Goal: Transaction & Acquisition: Obtain resource

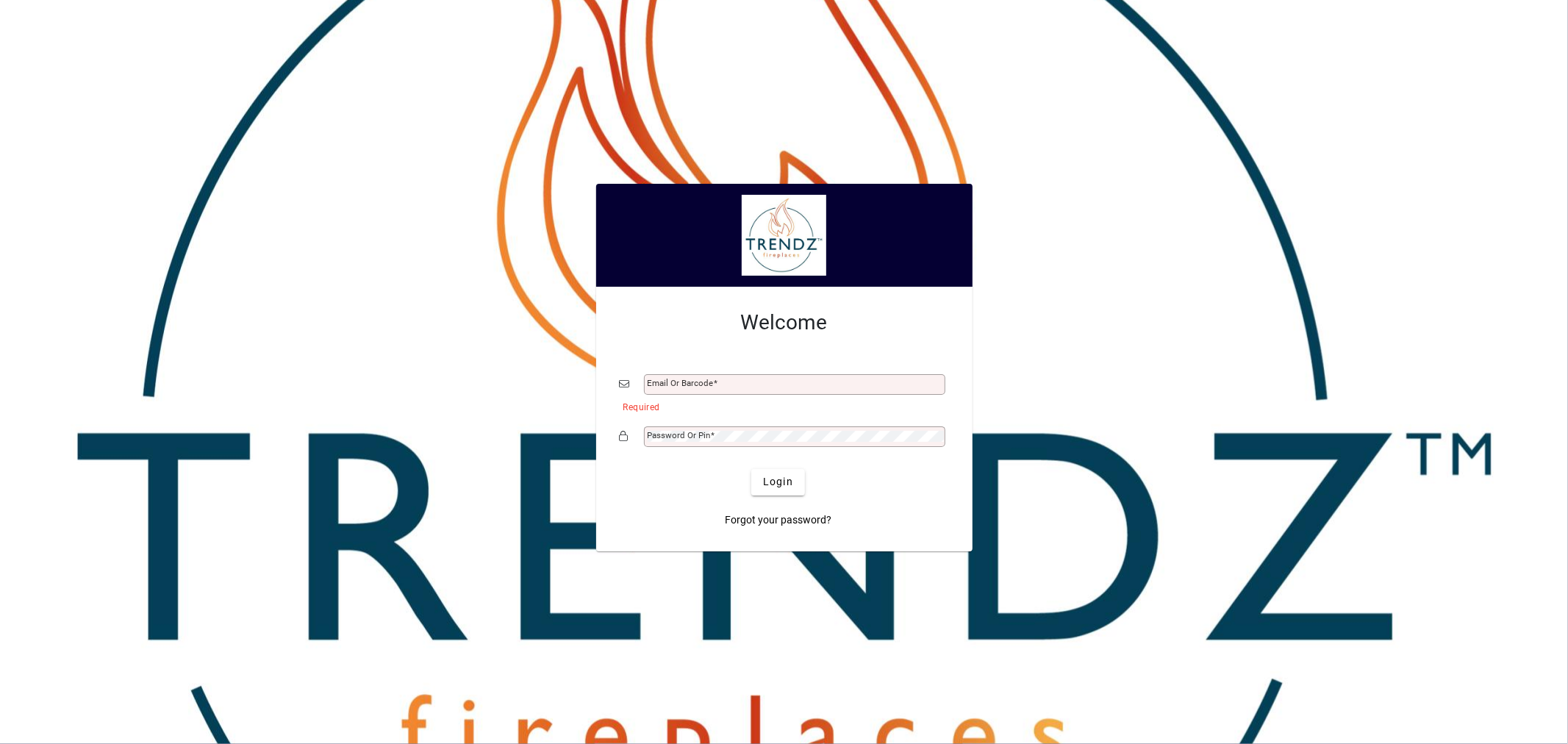
drag, startPoint x: 1135, startPoint y: 587, endPoint x: 1000, endPoint y: 519, distance: 151.2
click at [1135, 587] on div at bounding box center [784, 372] width 1568 height 744
click at [746, 390] on div "Email or Barcode" at bounding box center [795, 384] width 301 height 20
click at [745, 385] on input "Email or Barcode" at bounding box center [797, 384] width 297 height 12
type input "**********"
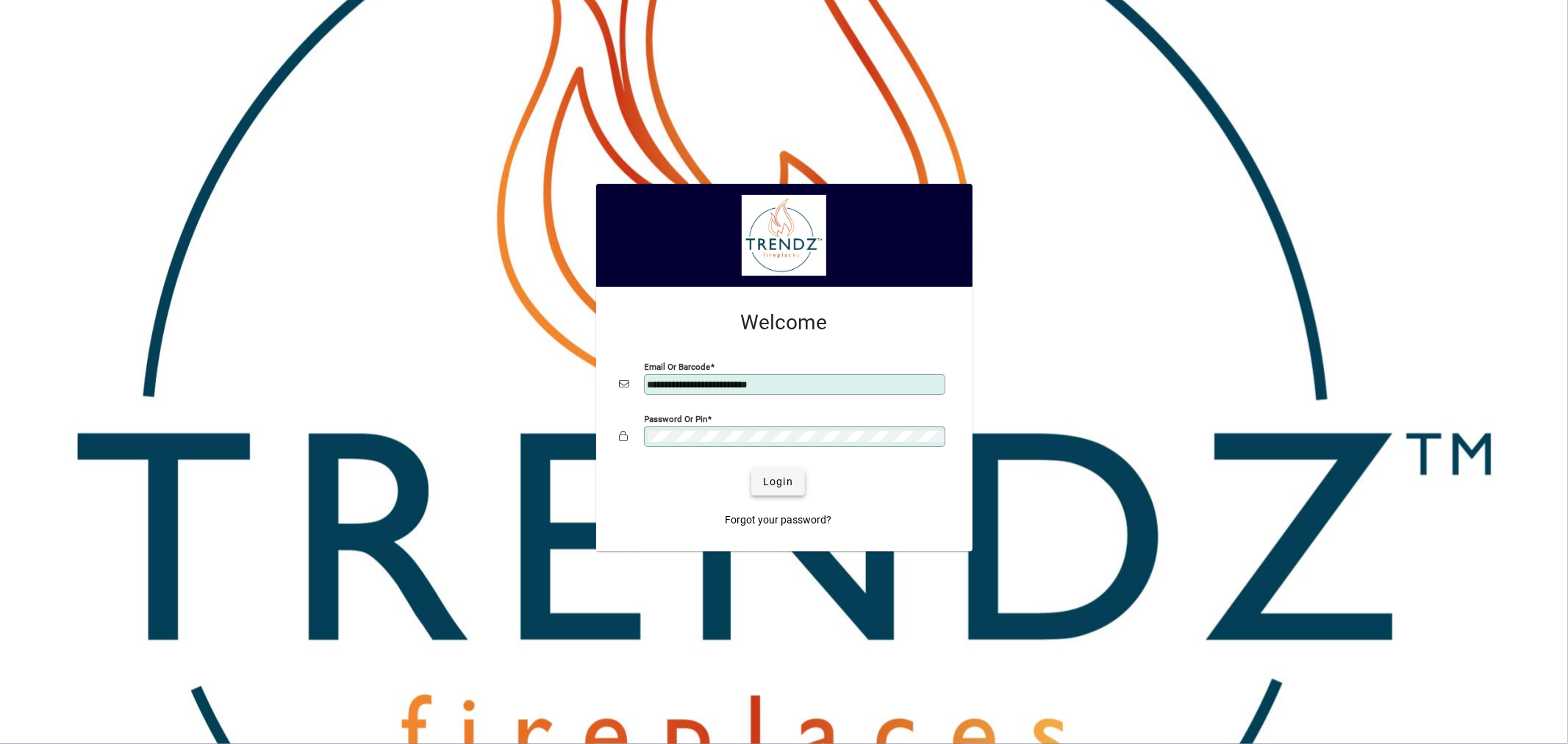
click at [774, 480] on span "Login" at bounding box center [777, 482] width 30 height 15
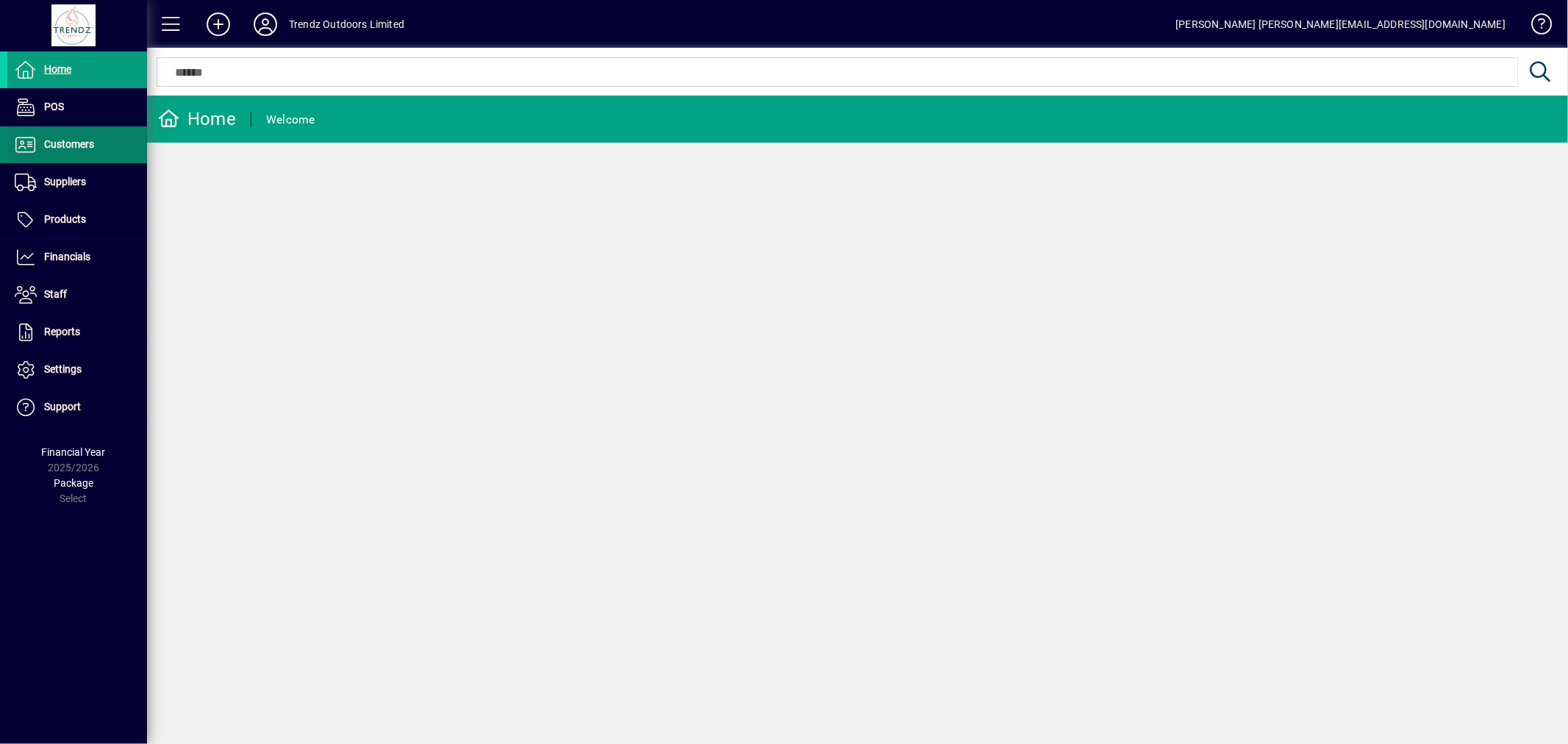
click at [76, 143] on span "Customers" at bounding box center [70, 144] width 50 height 12
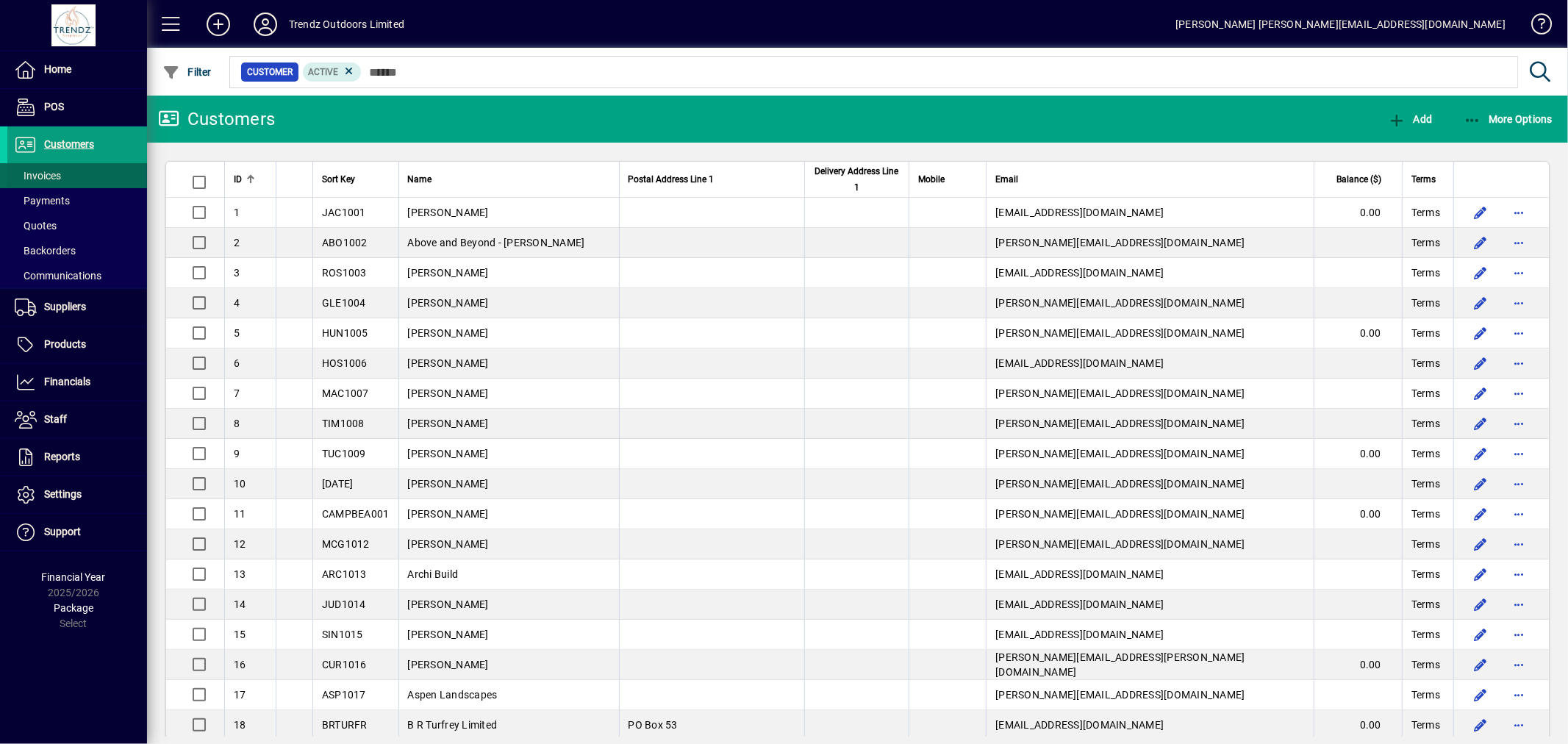
click at [70, 177] on span at bounding box center [77, 176] width 140 height 36
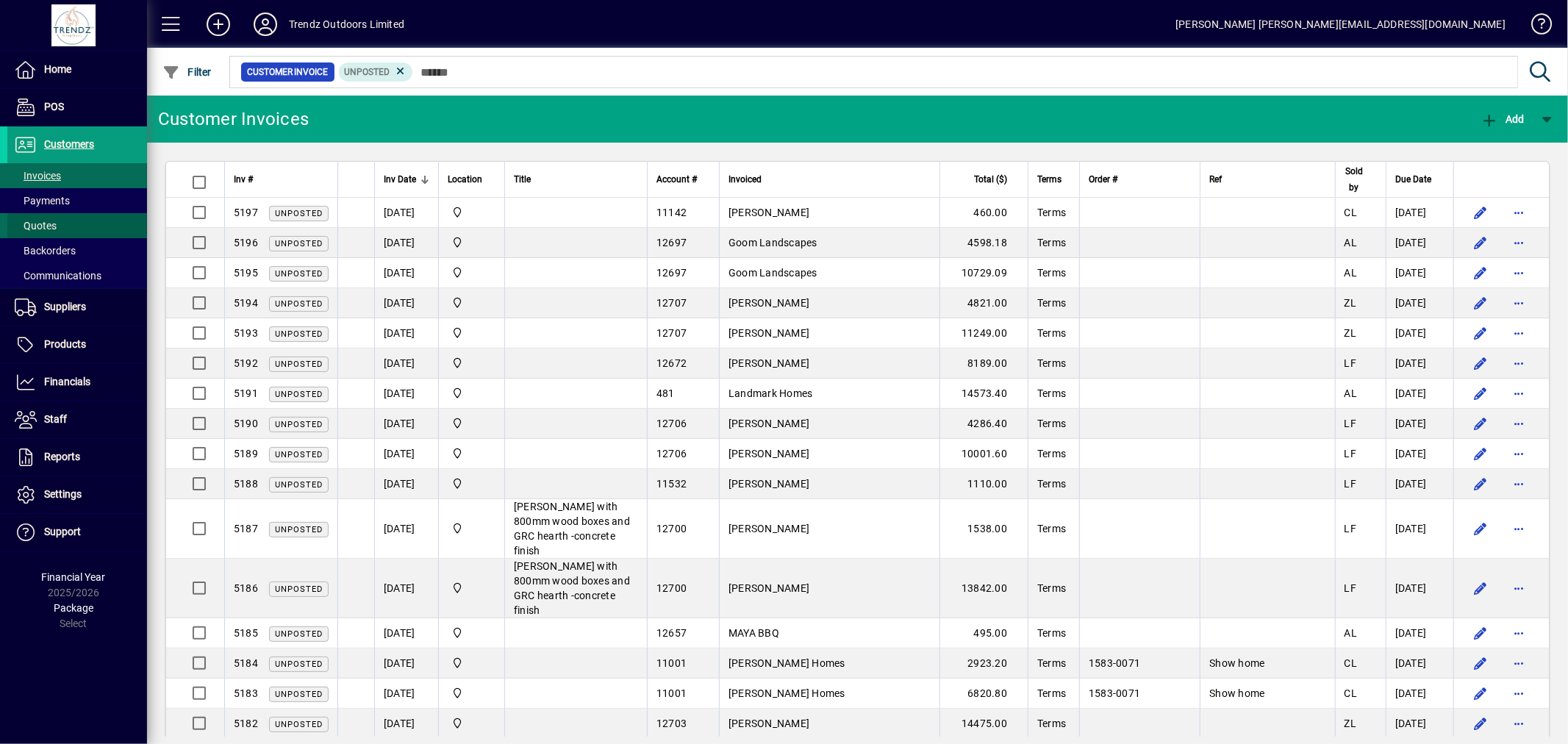
click at [52, 224] on span "Quotes" at bounding box center [35, 226] width 42 height 12
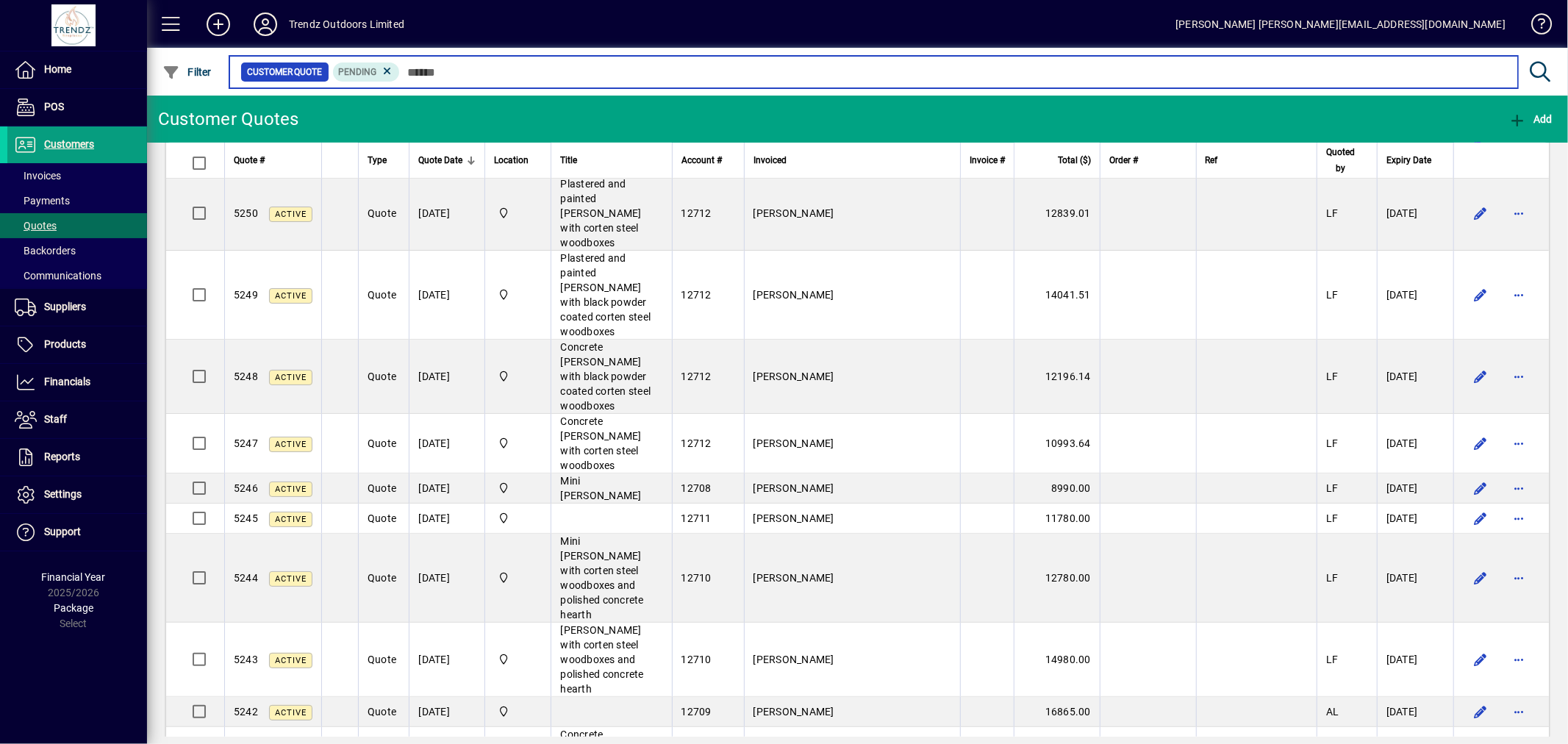
scroll to position [571, 0]
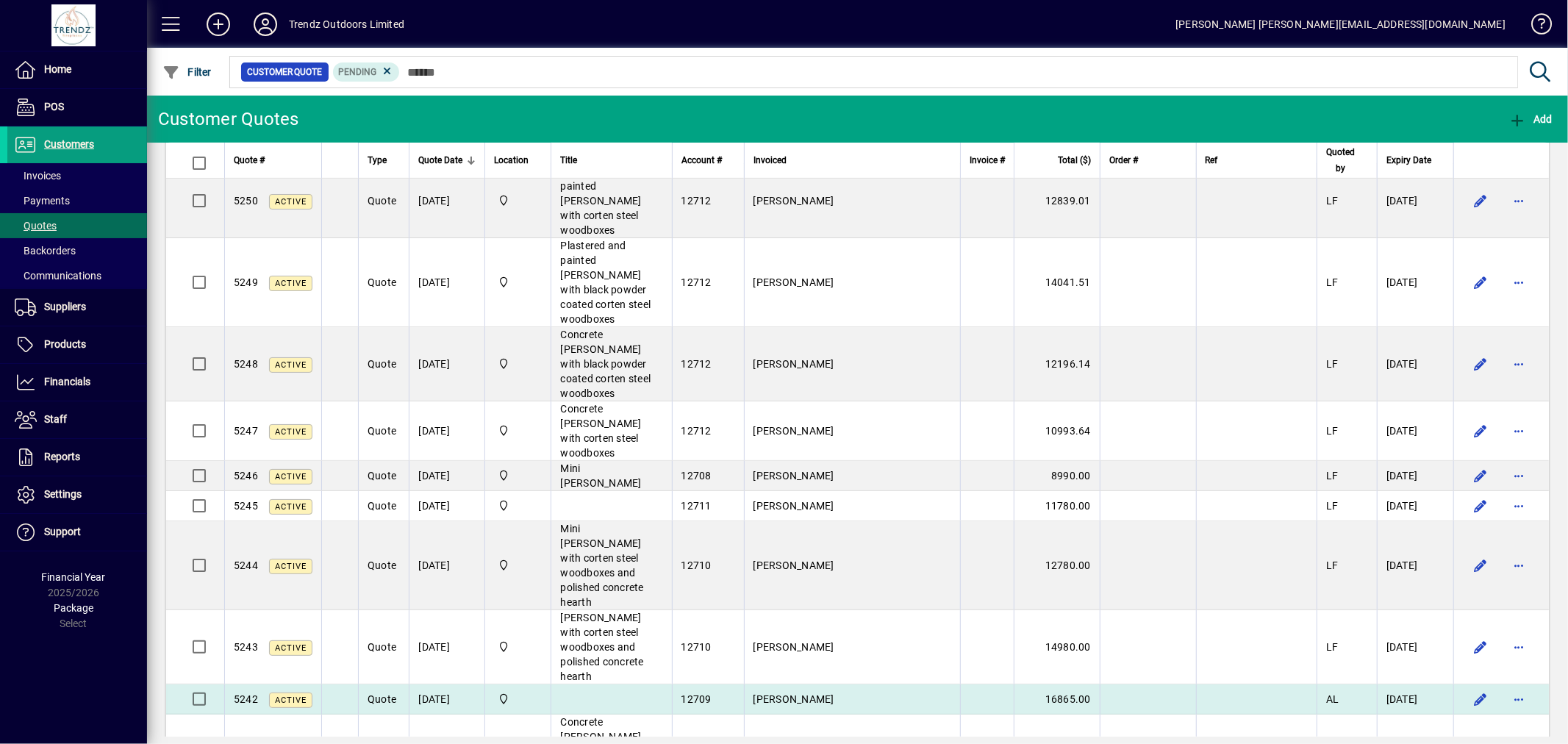
click at [824, 693] on span "[PERSON_NAME]" at bounding box center [794, 699] width 81 height 12
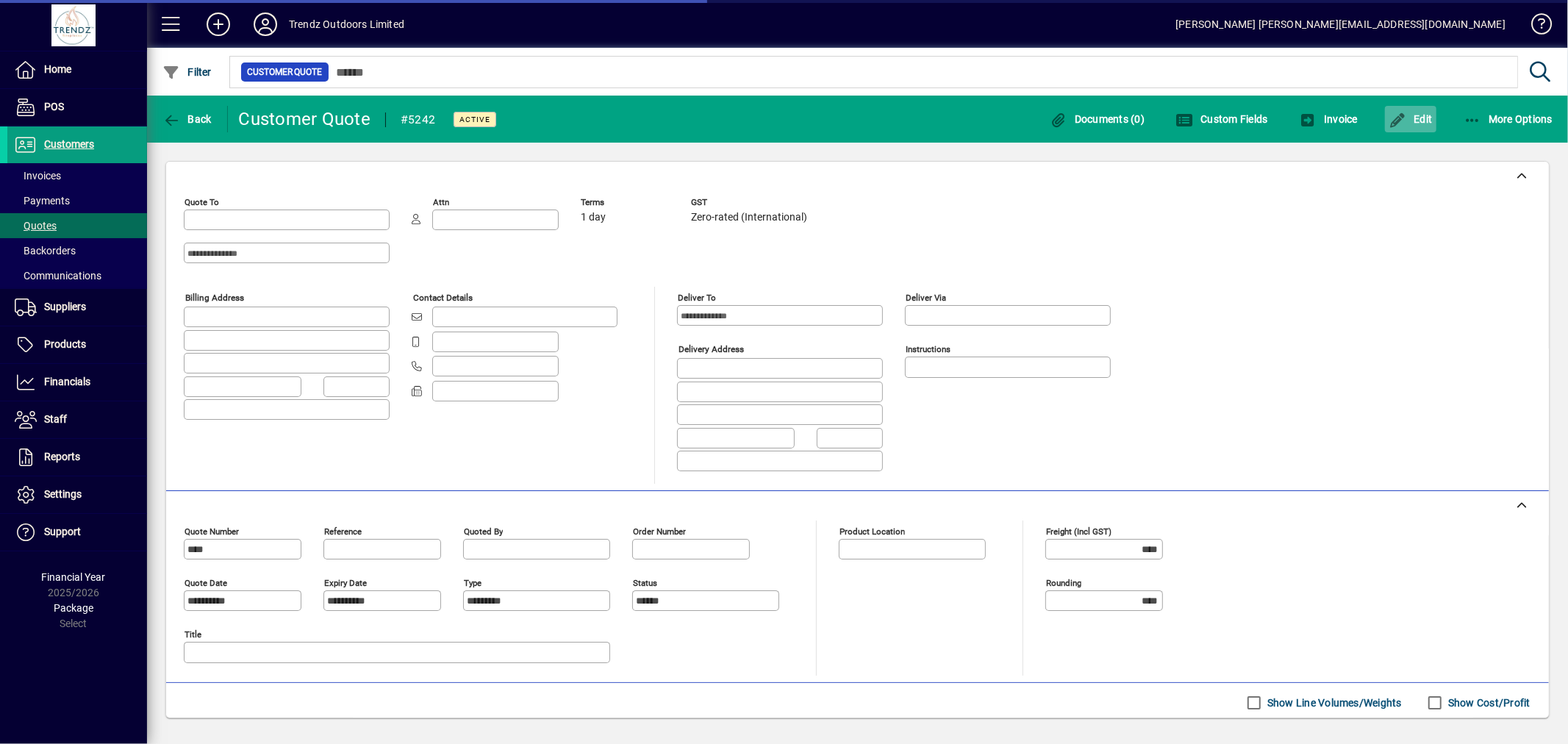
type input "**********"
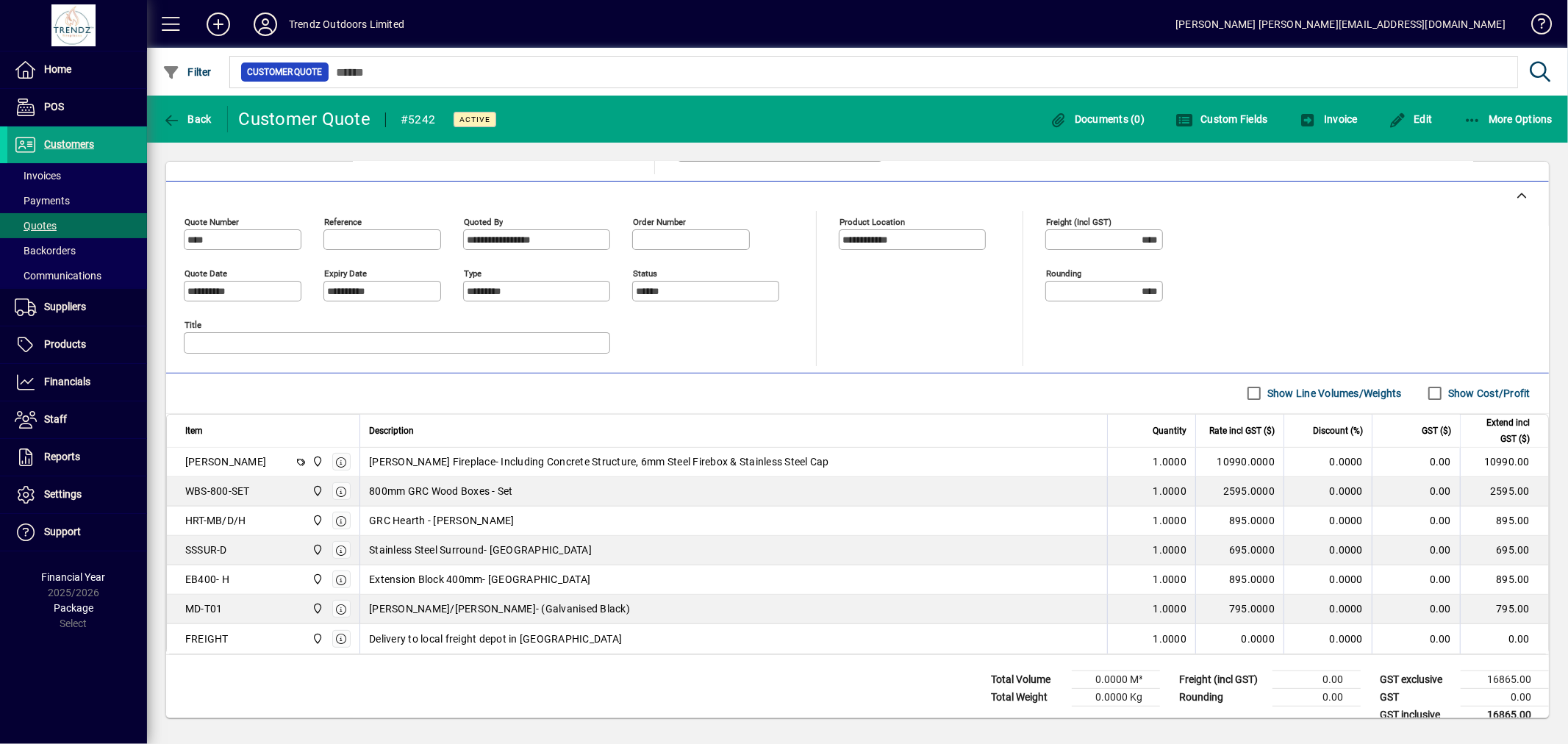
scroll to position [326, 0]
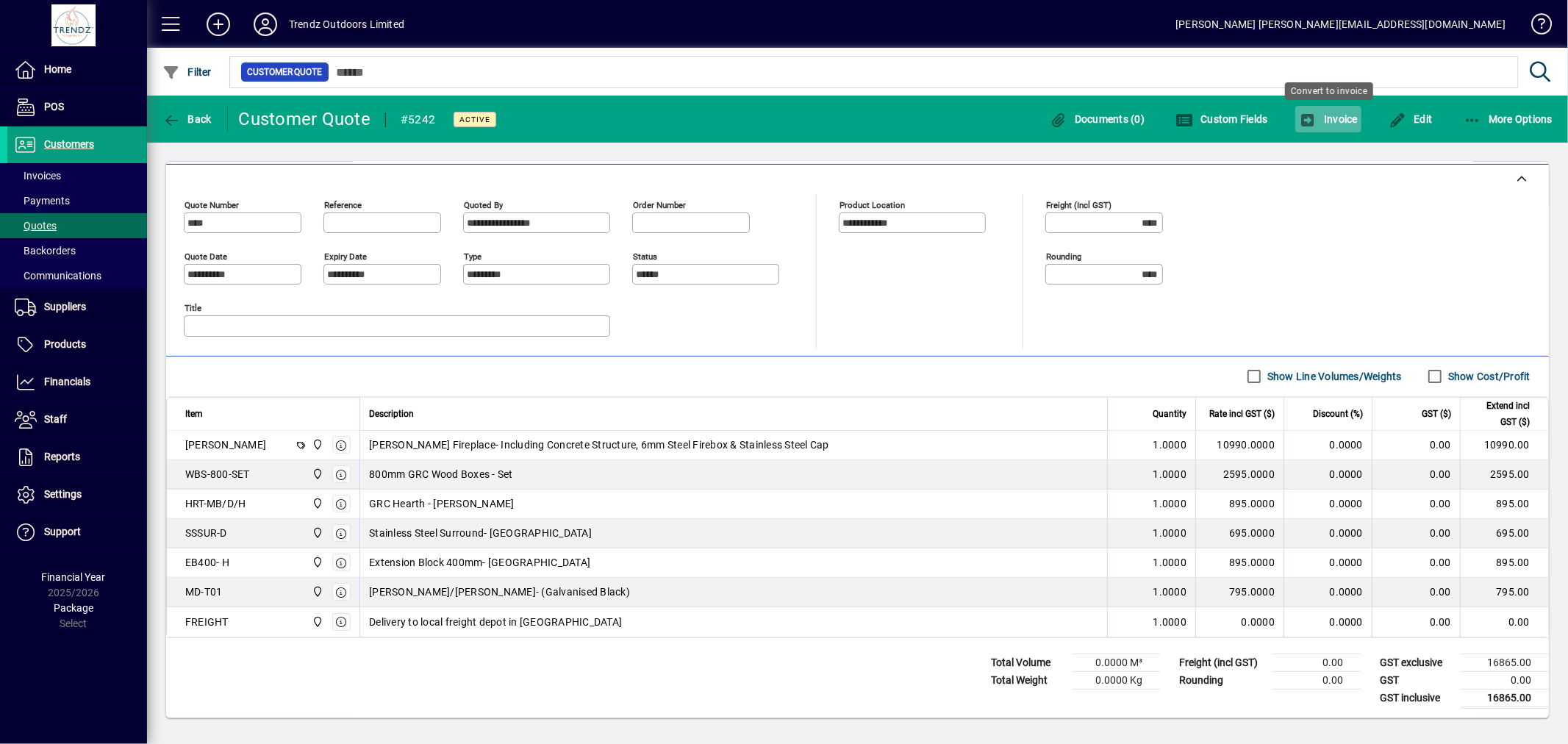
click at [1341, 125] on span "button" at bounding box center [1329, 119] width 67 height 36
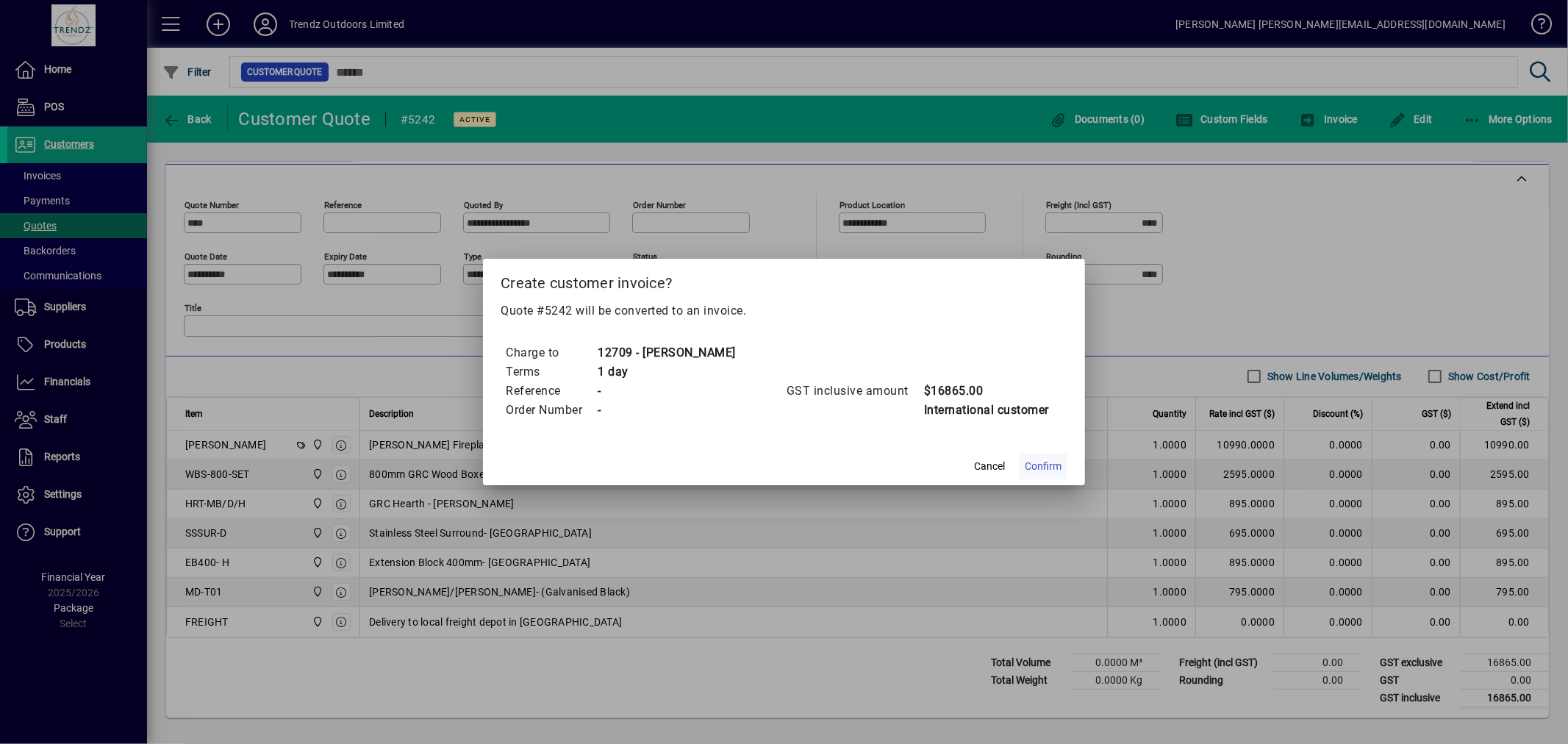
click at [1051, 469] on span "Confirm" at bounding box center [1043, 466] width 37 height 15
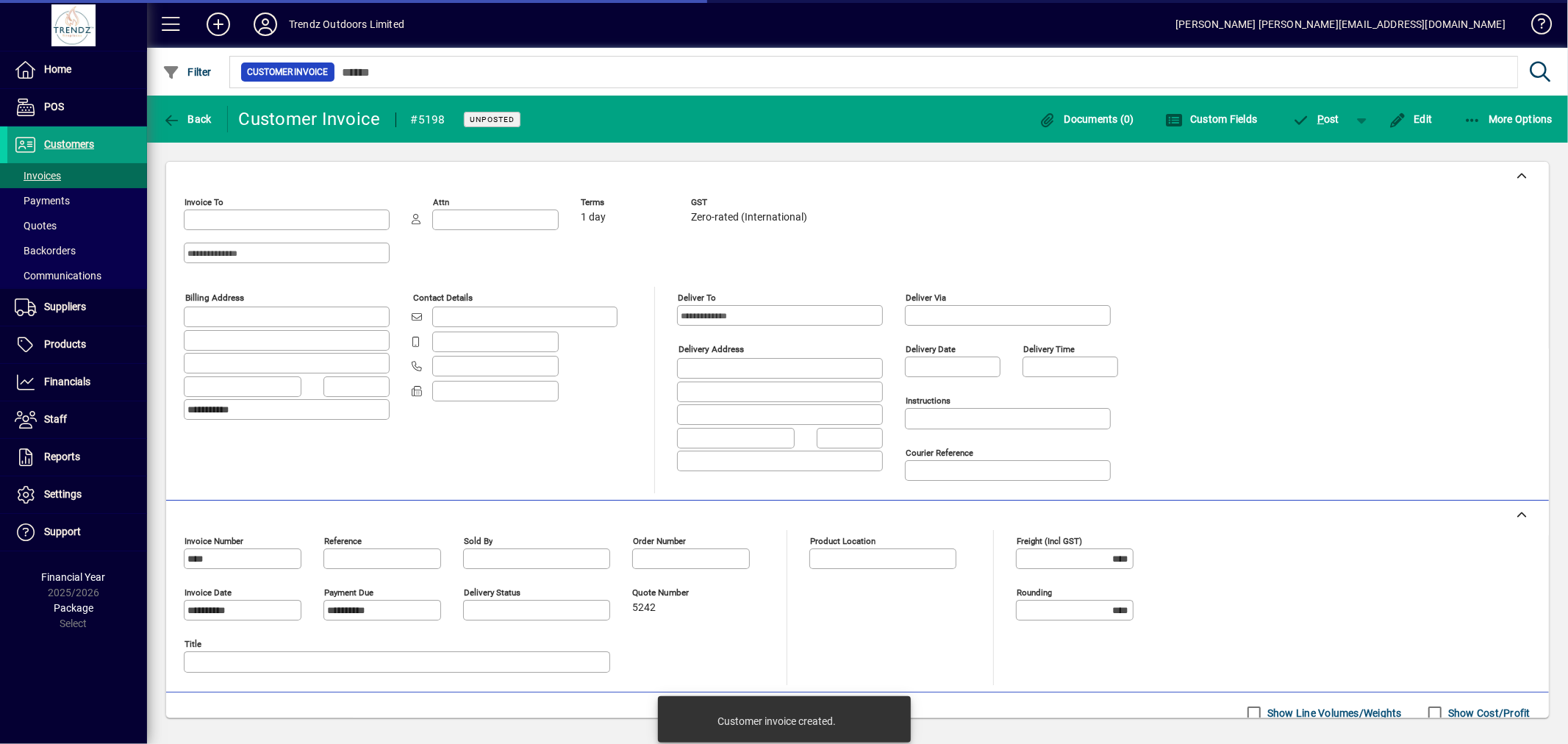
type input "**********"
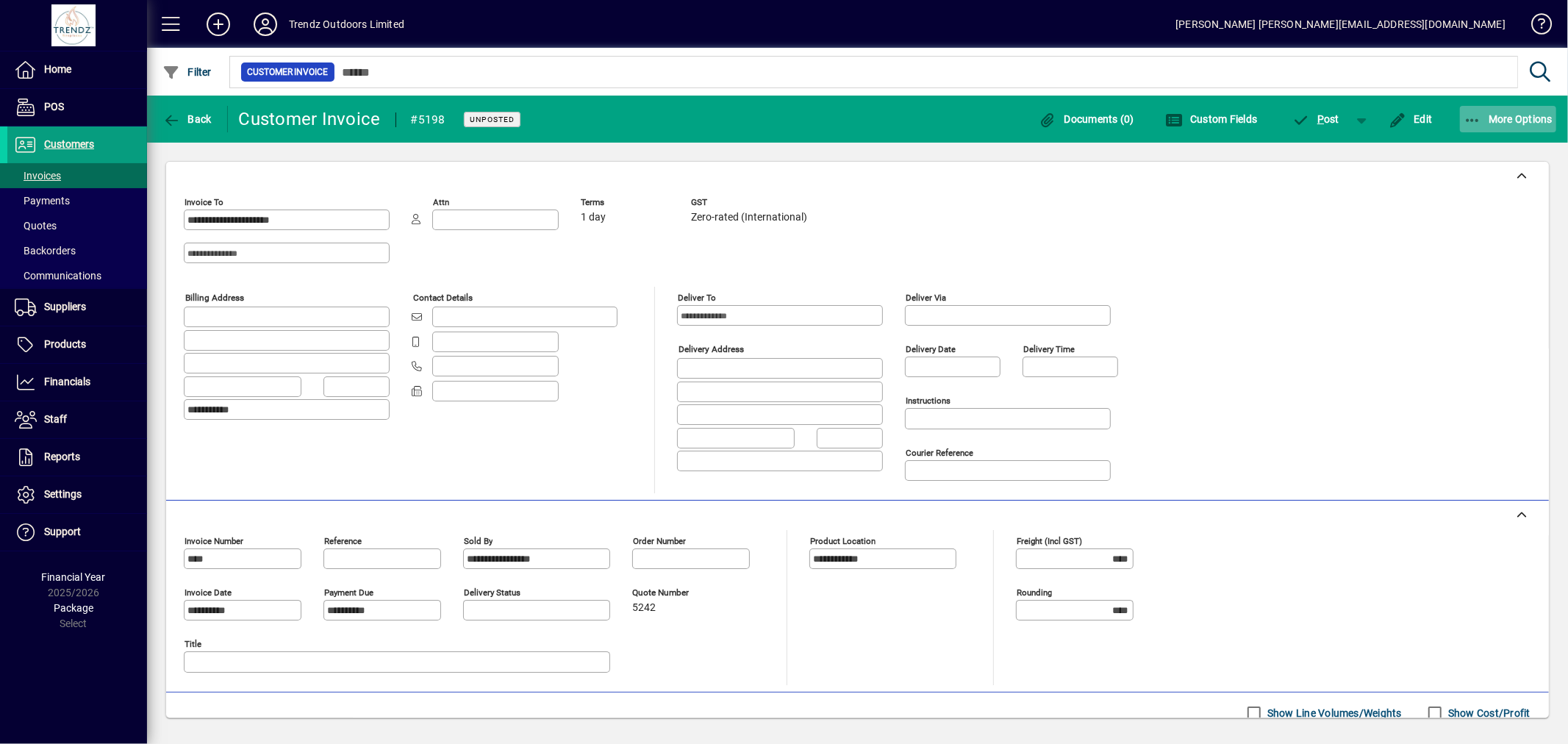
click at [1474, 130] on span "button" at bounding box center [1508, 119] width 98 height 36
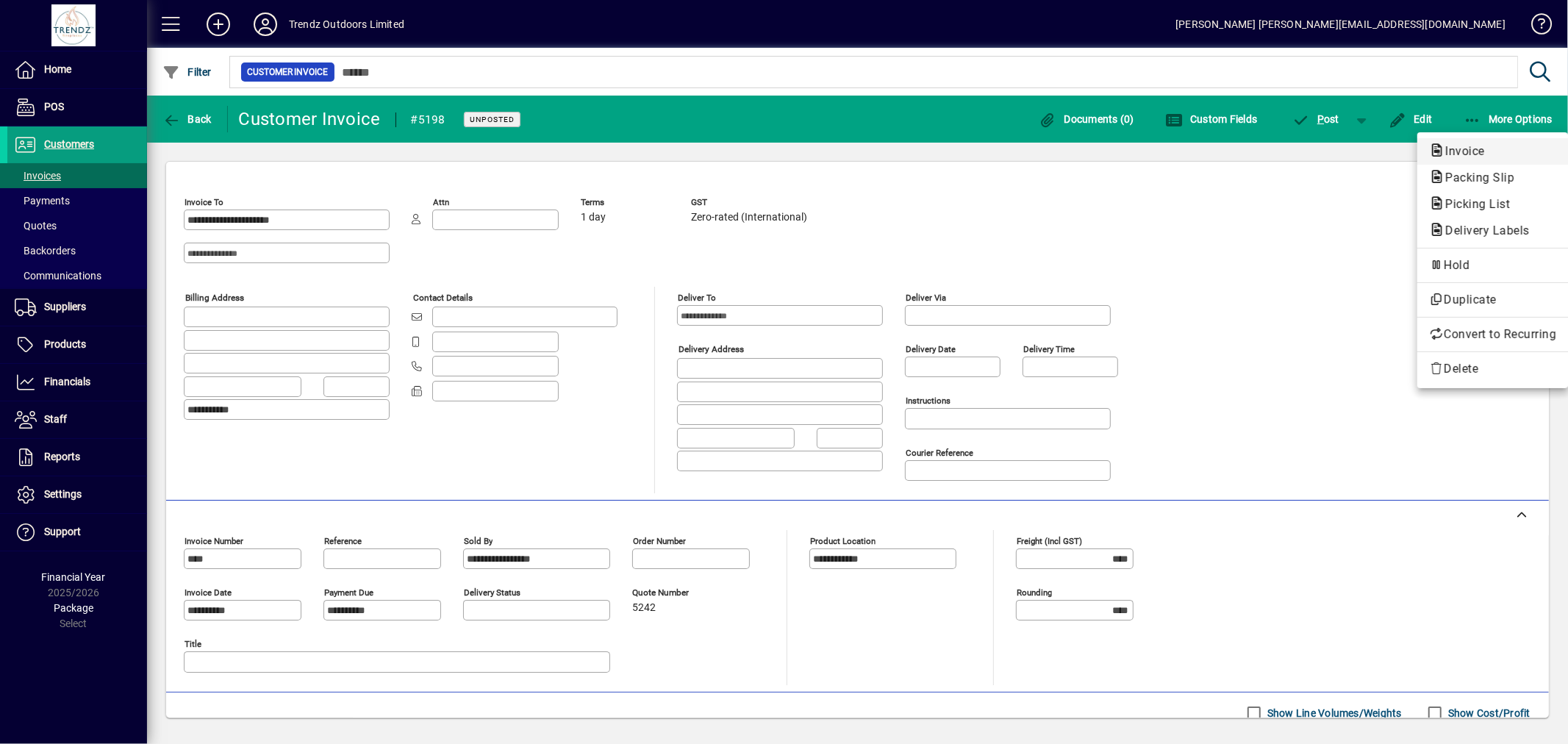
click at [1472, 151] on span "Invoice" at bounding box center [1460, 151] width 63 height 14
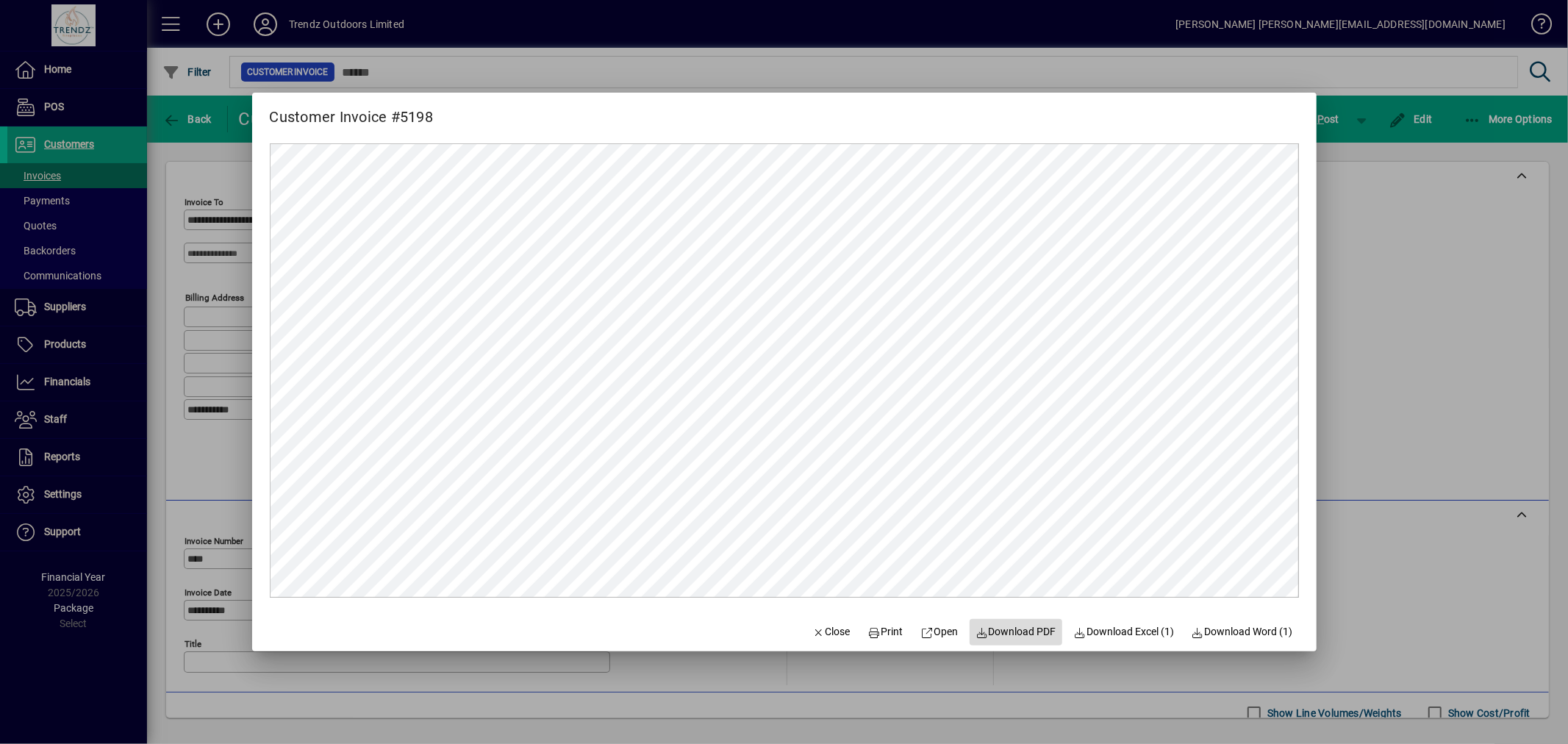
click at [995, 636] on span "Download PDF" at bounding box center [1016, 631] width 81 height 15
click at [1419, 453] on div at bounding box center [784, 372] width 1568 height 744
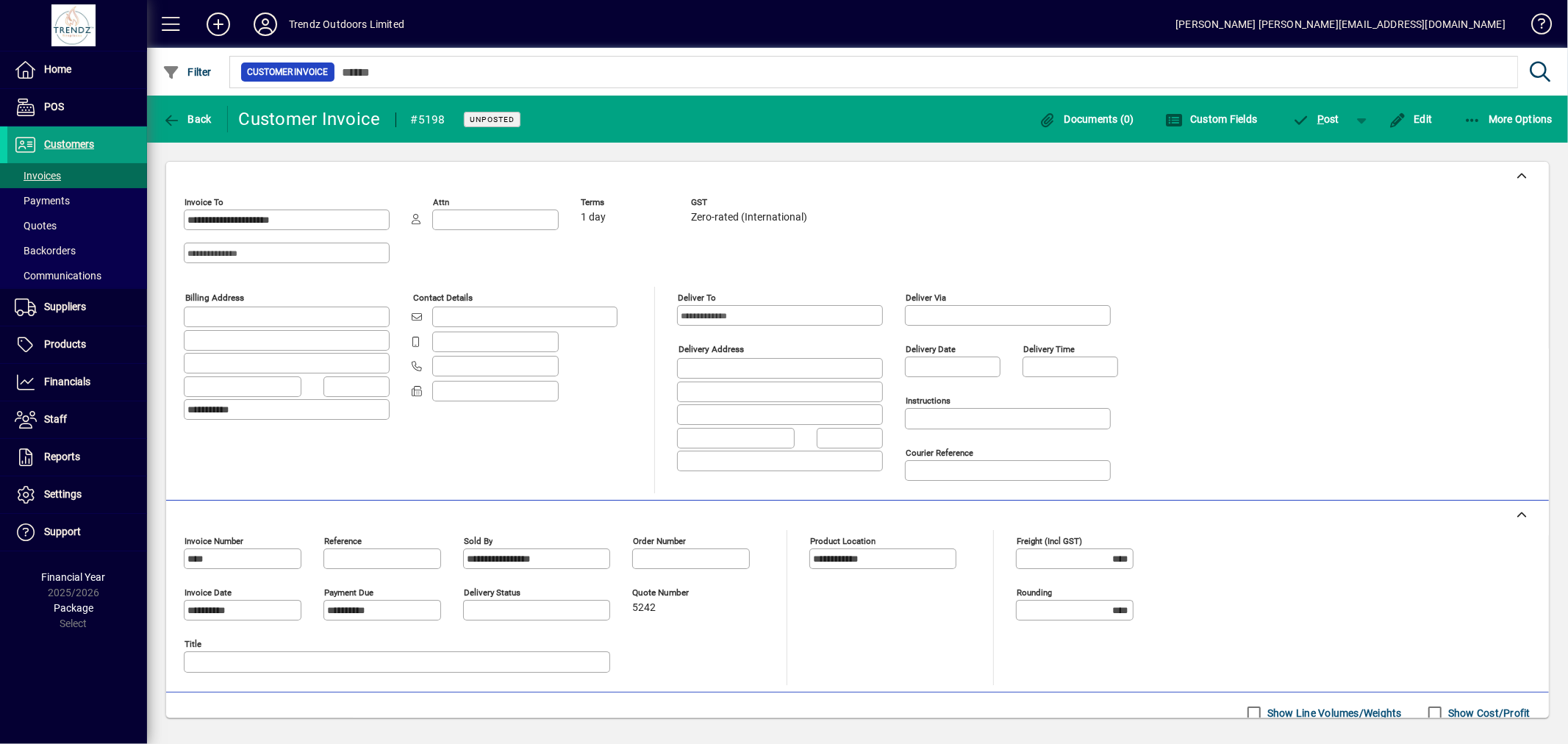
scroll to position [344, 0]
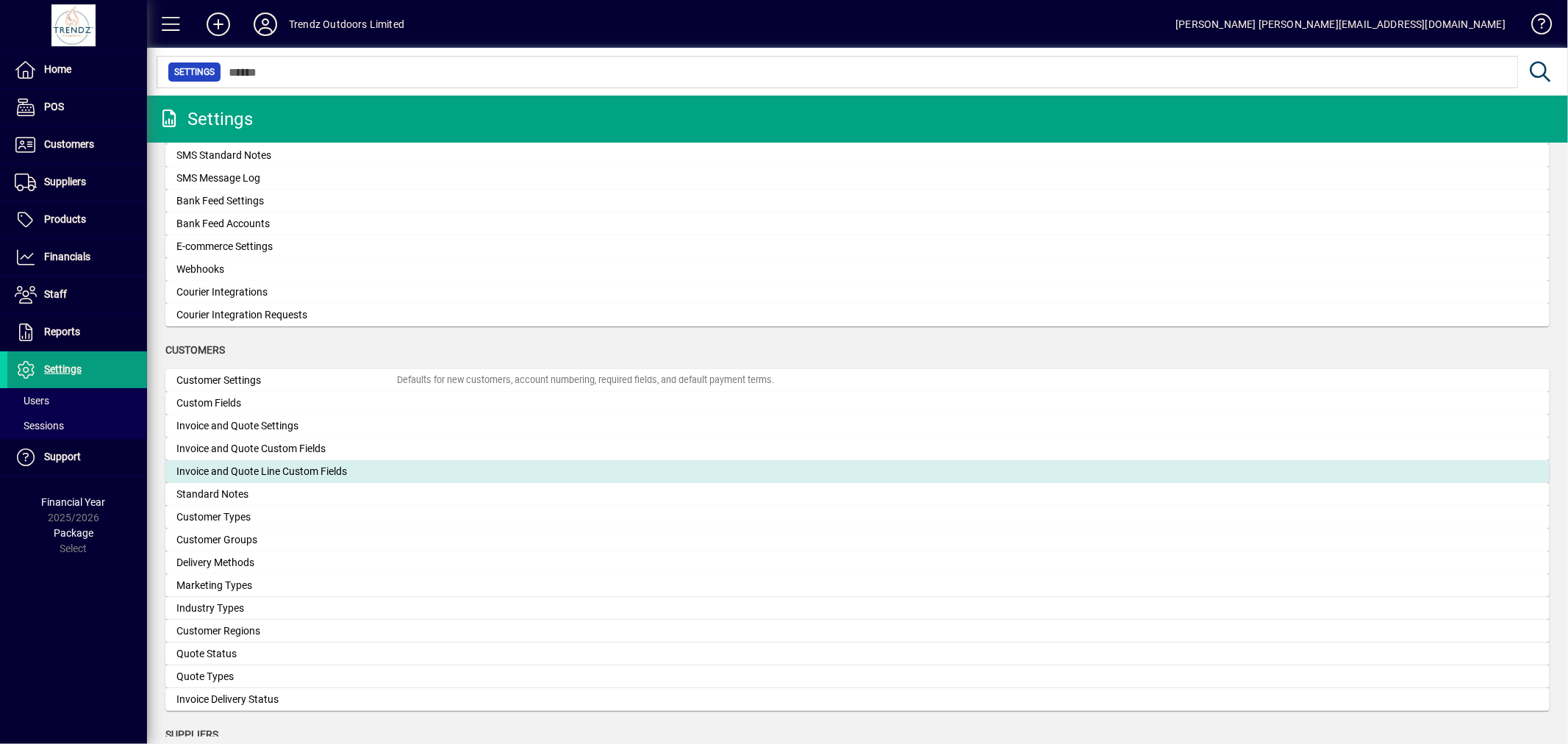
scroll to position [652, 0]
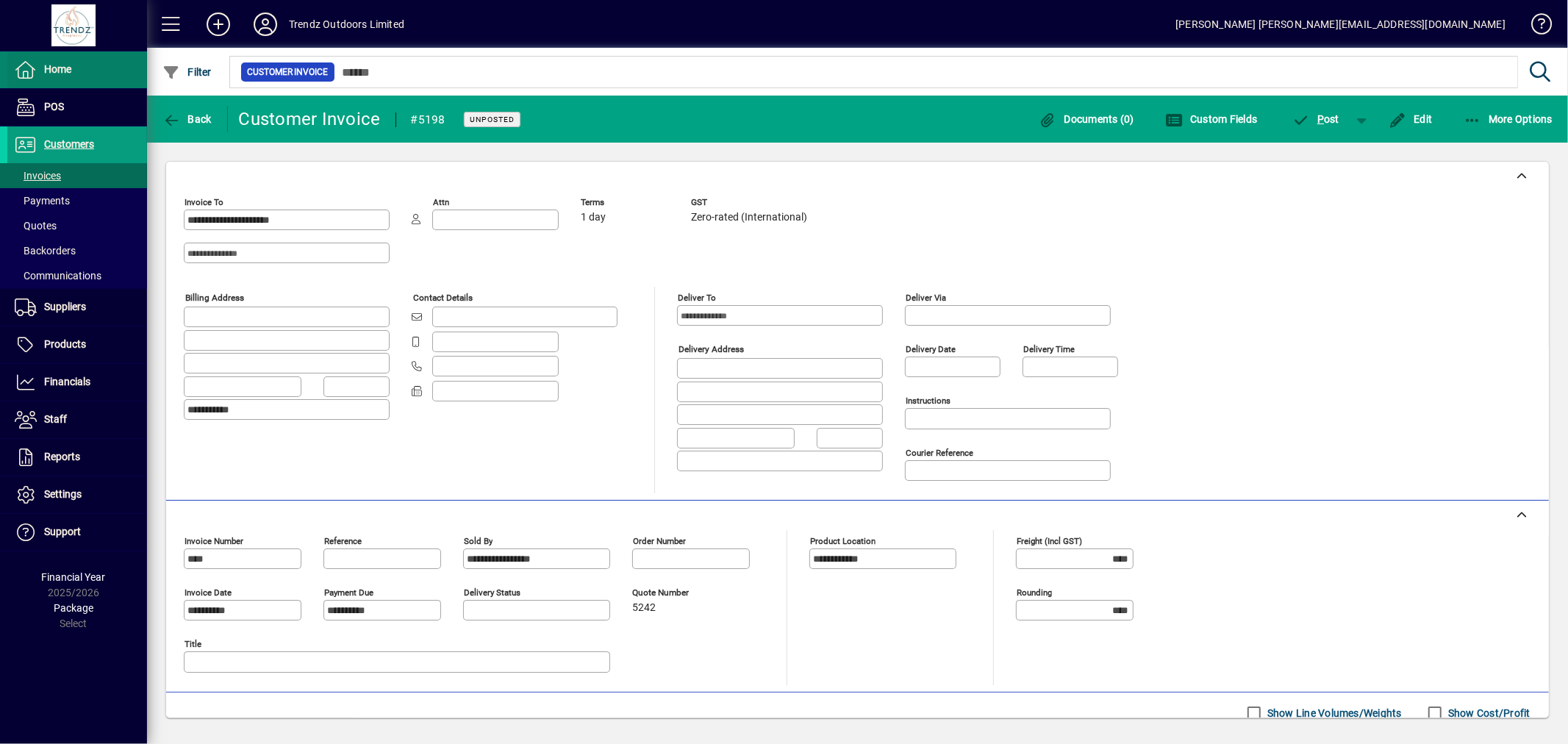
scroll to position [344, 0]
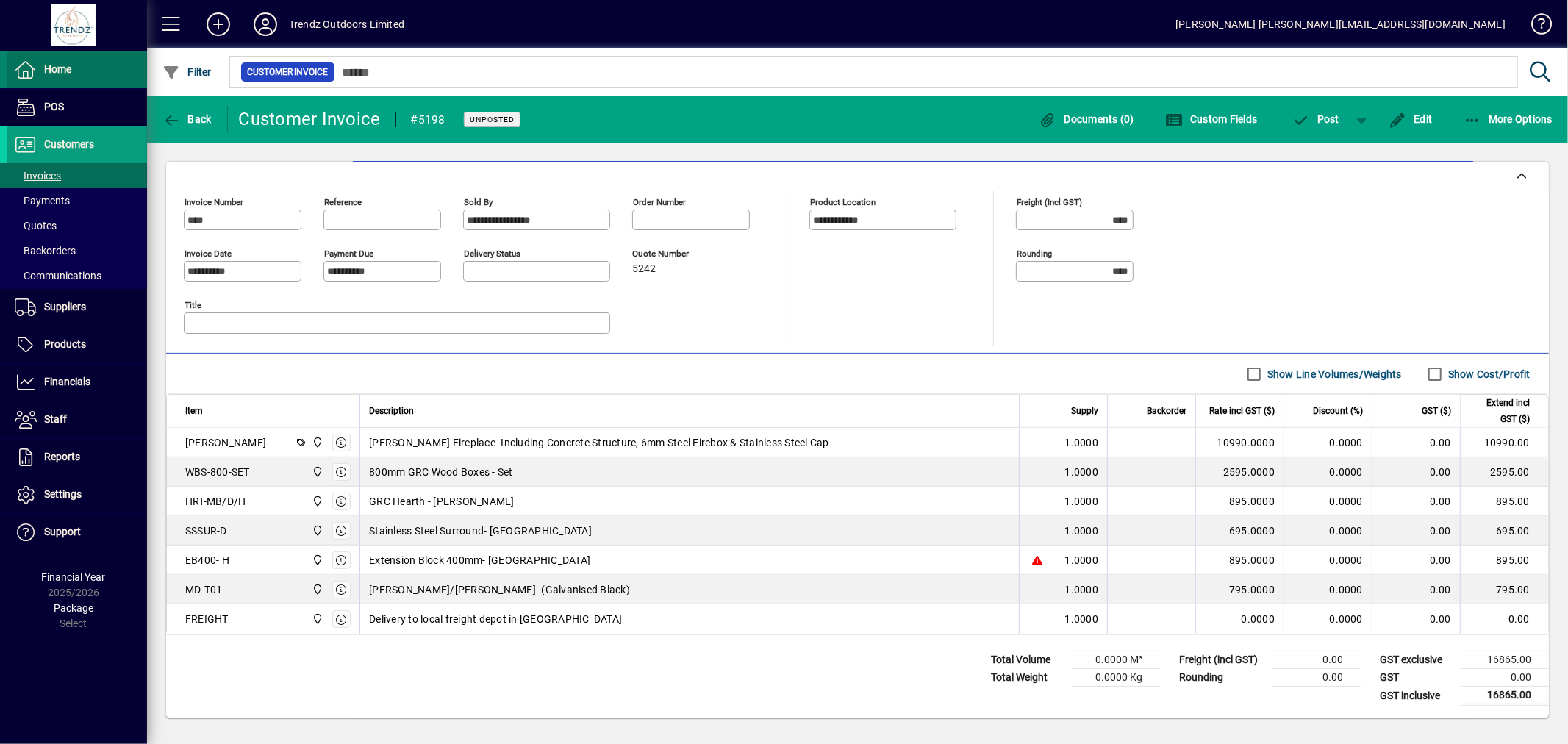
click at [60, 69] on span "Home" at bounding box center [58, 69] width 27 height 12
